Goal: Task Accomplishment & Management: Use online tool/utility

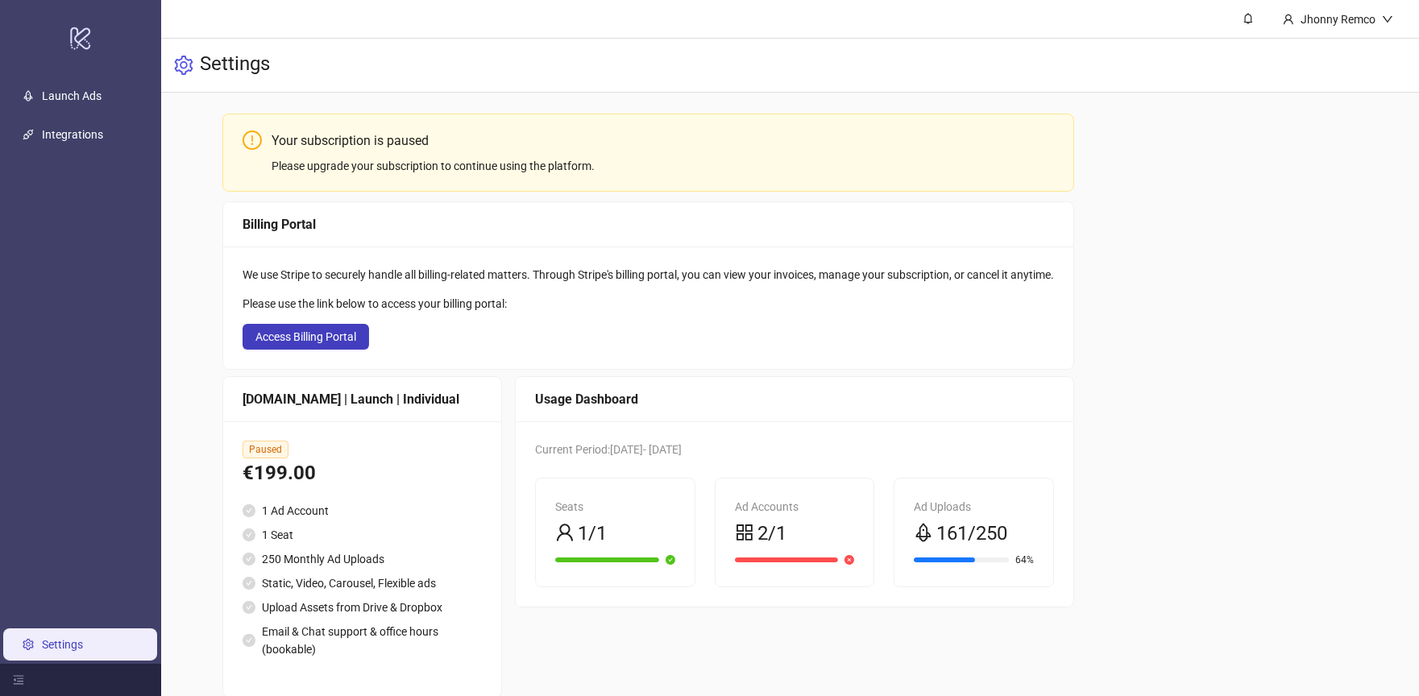
scroll to position [91, 0]
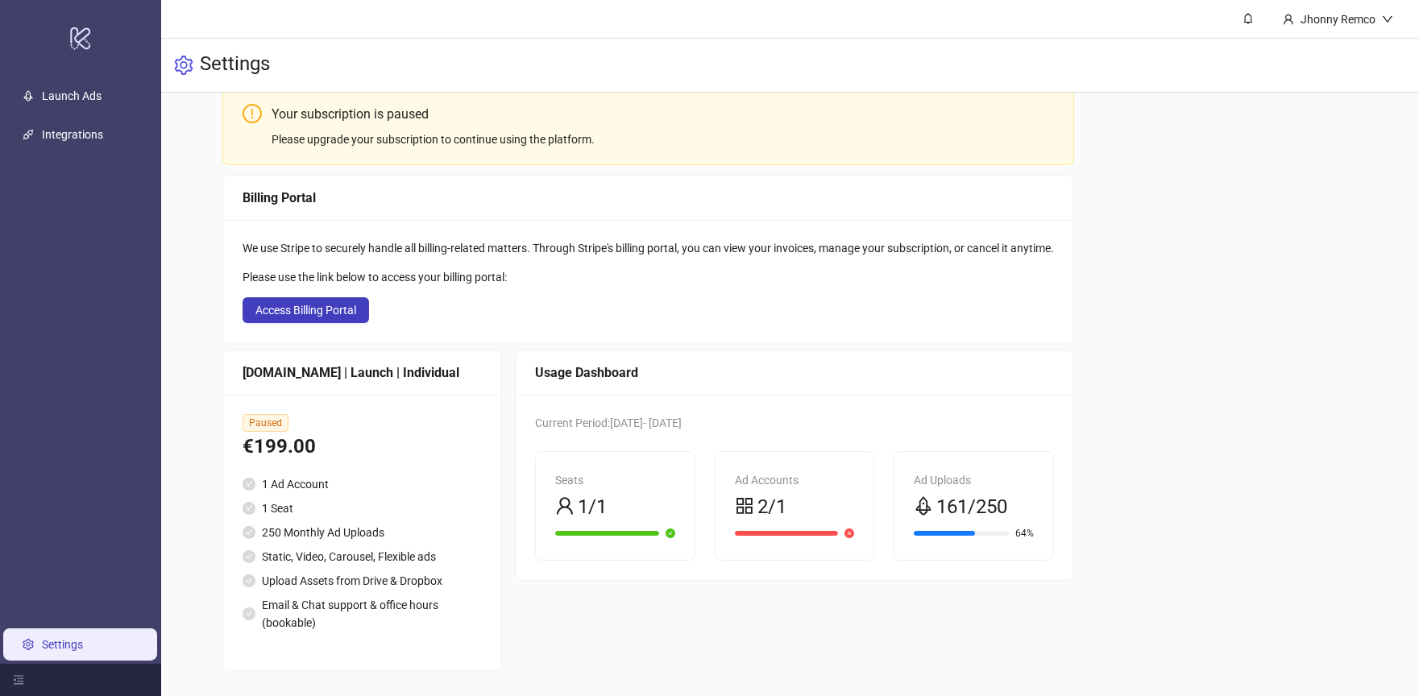
click at [973, 531] on div at bounding box center [944, 533] width 60 height 5
click at [818, 505] on div "2/1" at bounding box center [795, 507] width 120 height 31
click at [854, 535] on icon "close-circle" at bounding box center [850, 534] width 10 height 10
click at [70, 96] on link "Launch Ads" at bounding box center [72, 95] width 60 height 13
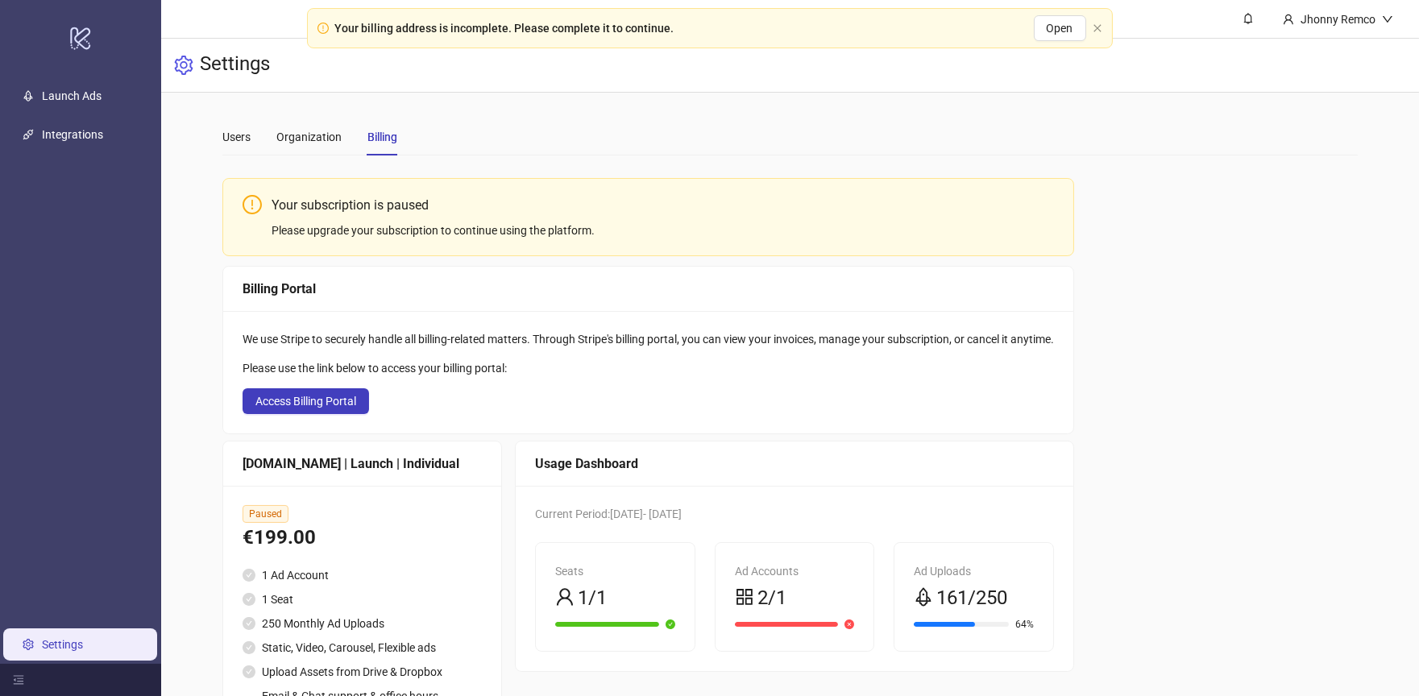
click at [268, 131] on div "Users Organization Billing" at bounding box center [309, 136] width 175 height 37
click at [241, 132] on div "Users" at bounding box center [236, 137] width 28 height 18
click at [54, 89] on link "Launch Ads" at bounding box center [72, 95] width 60 height 13
click at [77, 91] on link "Launch Ads" at bounding box center [72, 95] width 60 height 13
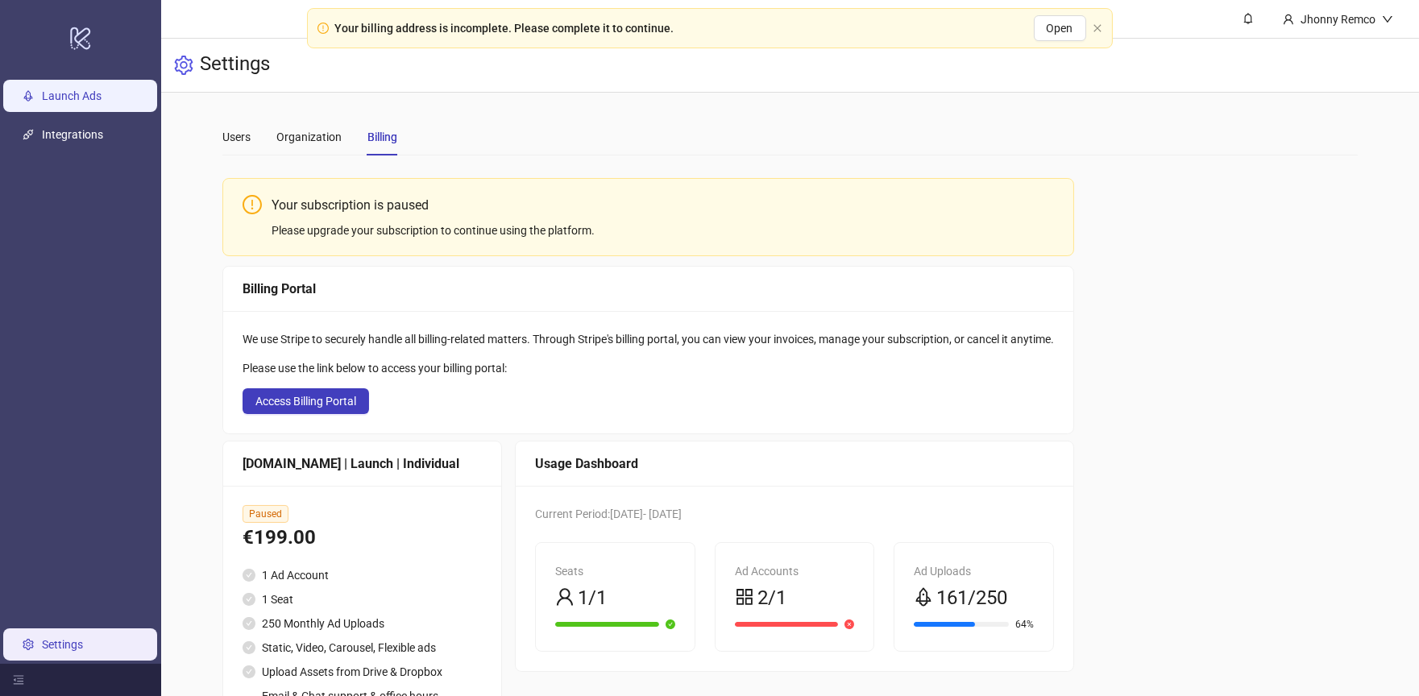
click at [77, 91] on link "Launch Ads" at bounding box center [72, 95] width 60 height 13
click at [1073, 28] on button "Open" at bounding box center [1060, 28] width 52 height 26
